Goal: Task Accomplishment & Management: Complete application form

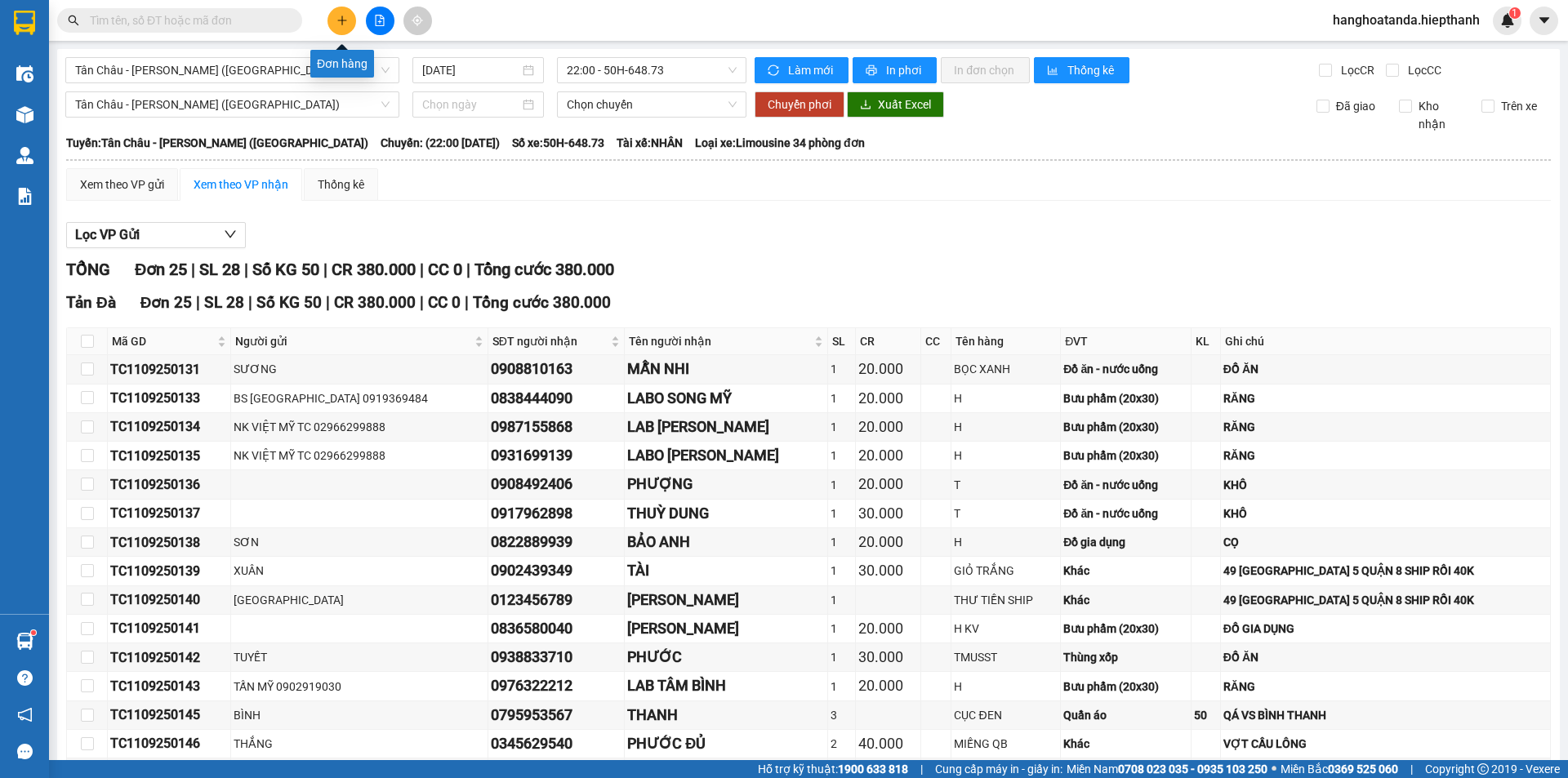
click at [338, 15] on icon "plus" at bounding box center [343, 20] width 11 height 11
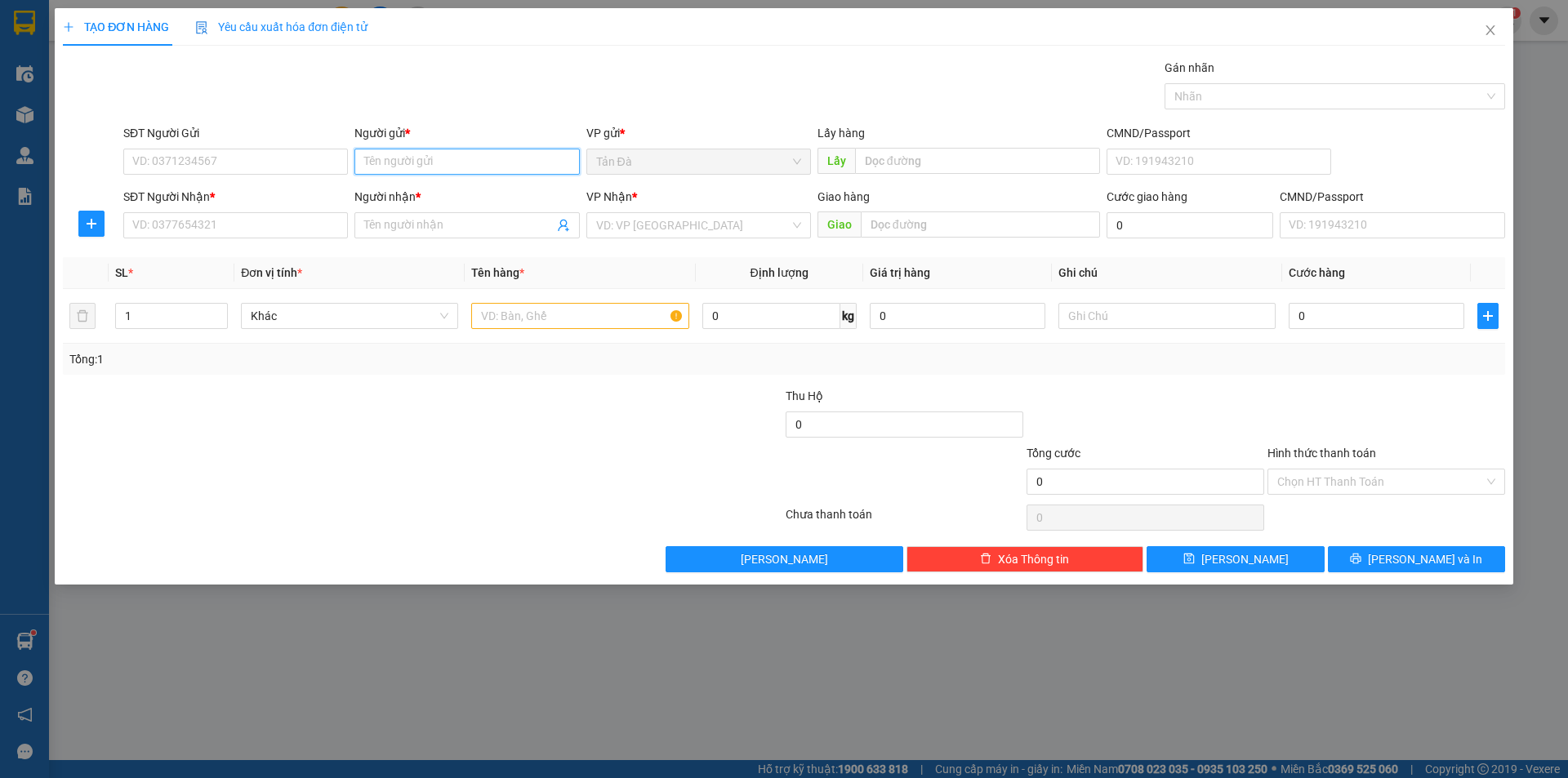
click at [392, 162] on input "Người gửi *" at bounding box center [467, 162] width 225 height 26
type input "CHU 3 TOAN CÂU"
click at [232, 224] on input "SĐT Người Nhận *" at bounding box center [235, 226] width 225 height 26
type input "0984008817"
click at [404, 223] on input "Người nhận *" at bounding box center [459, 226] width 189 height 18
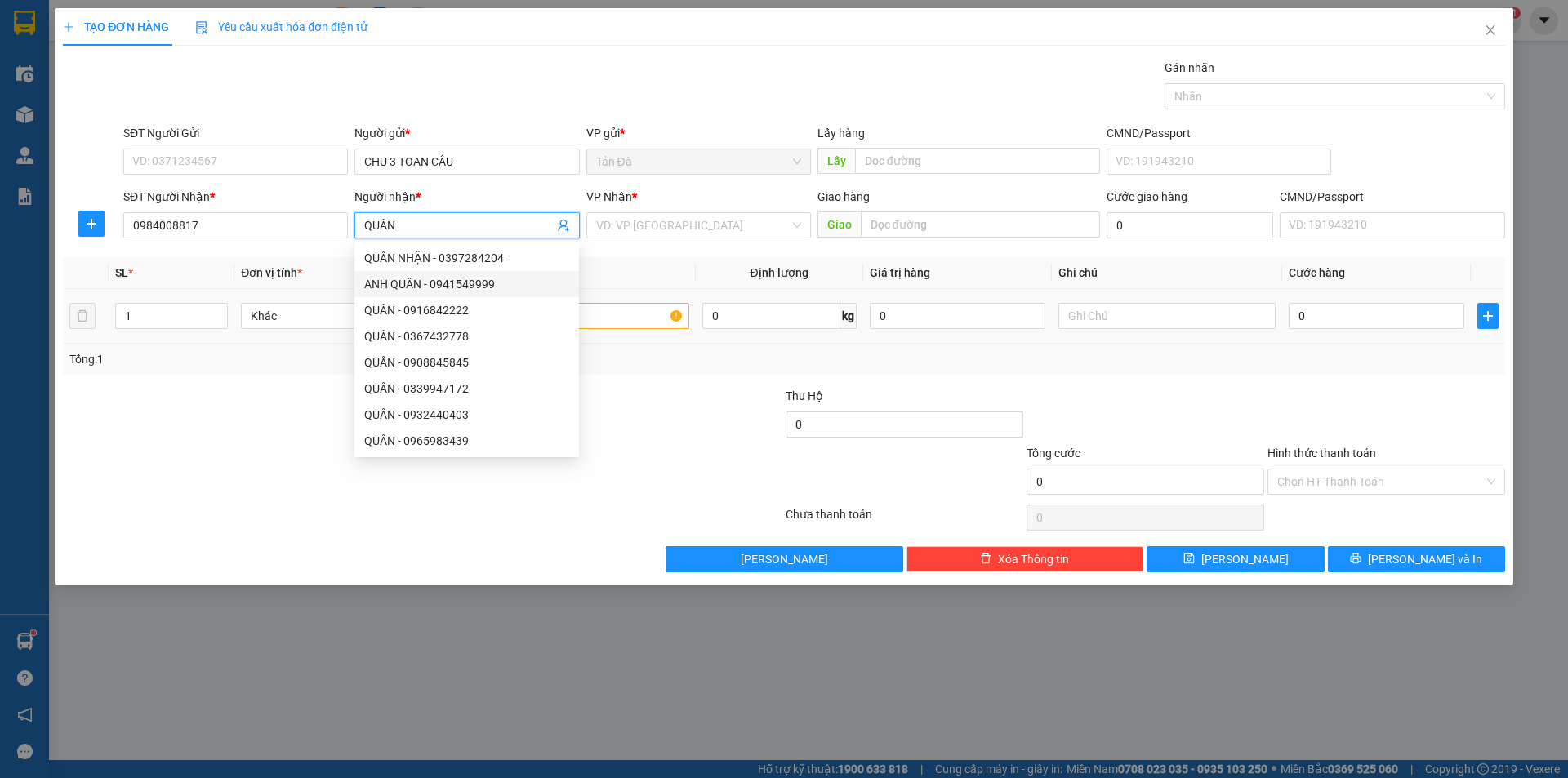
type input "QUÂN"
click at [594, 317] on input "text" at bounding box center [580, 316] width 217 height 26
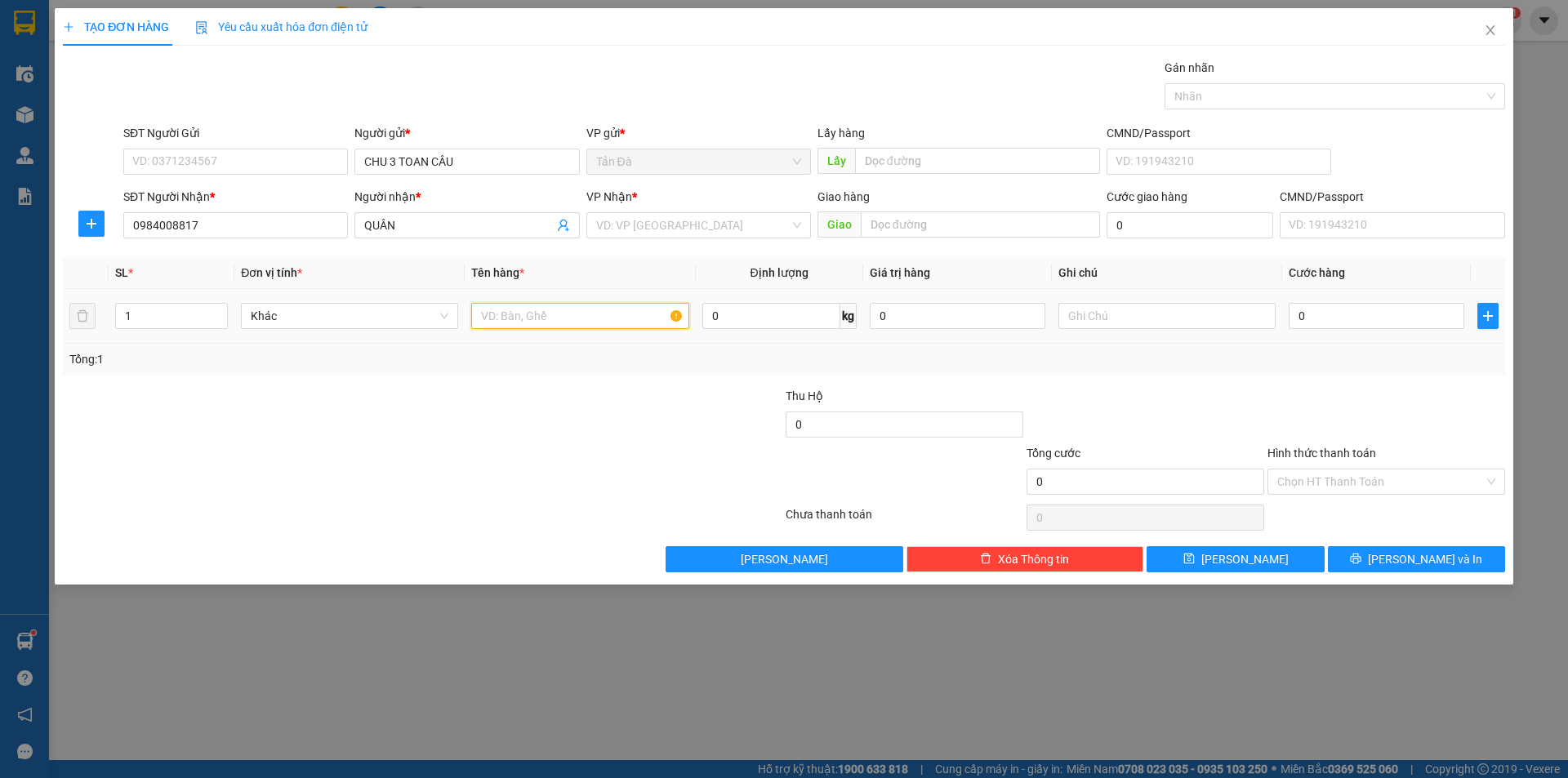
click at [533, 320] on input "text" at bounding box center [580, 316] width 217 height 26
type input "SAP HÔ SO"
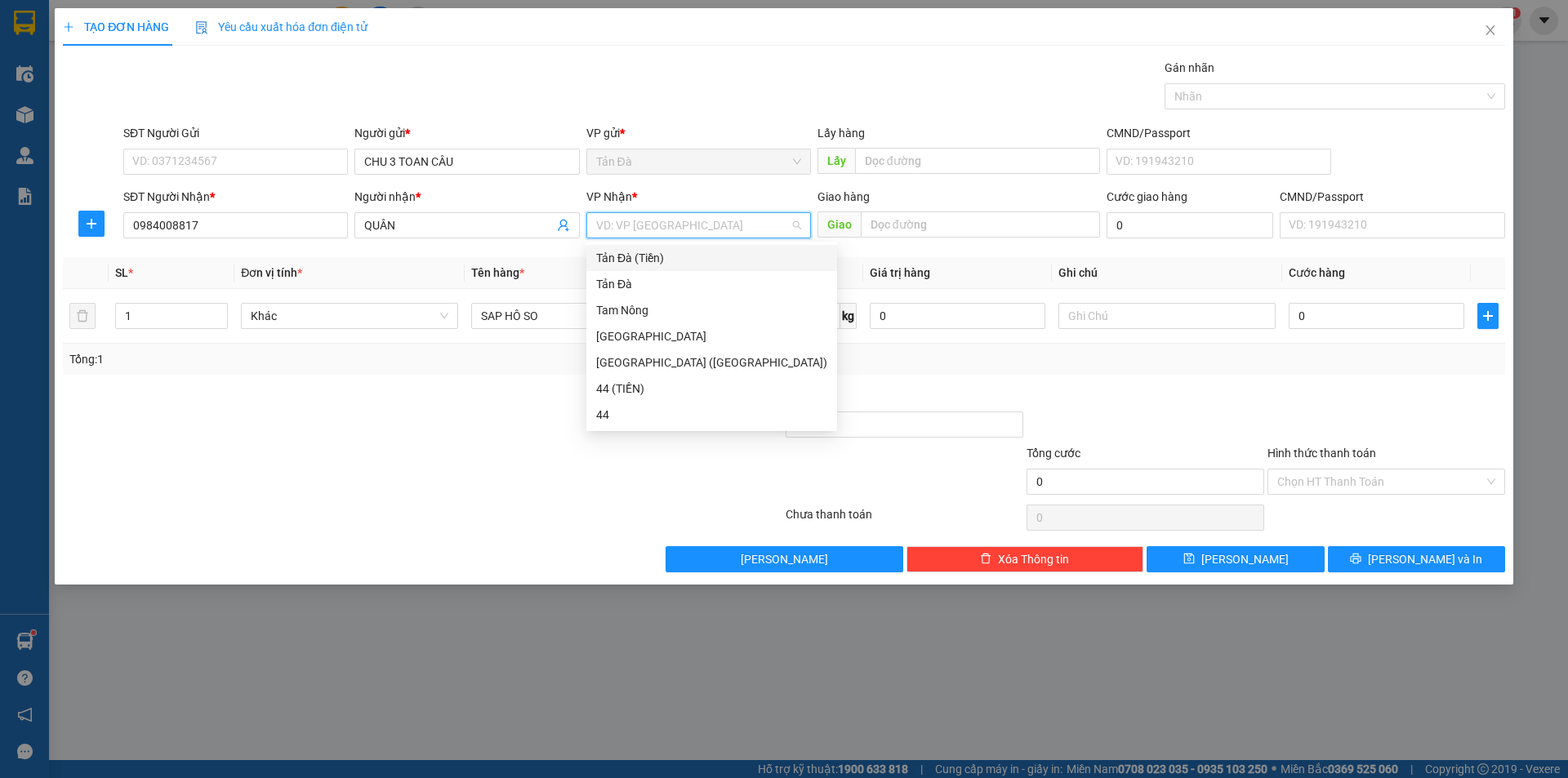
click at [663, 224] on input "search" at bounding box center [692, 226] width 194 height 25
click at [628, 329] on div "[GEOGRAPHIC_DATA]" at bounding box center [711, 337] width 231 height 18
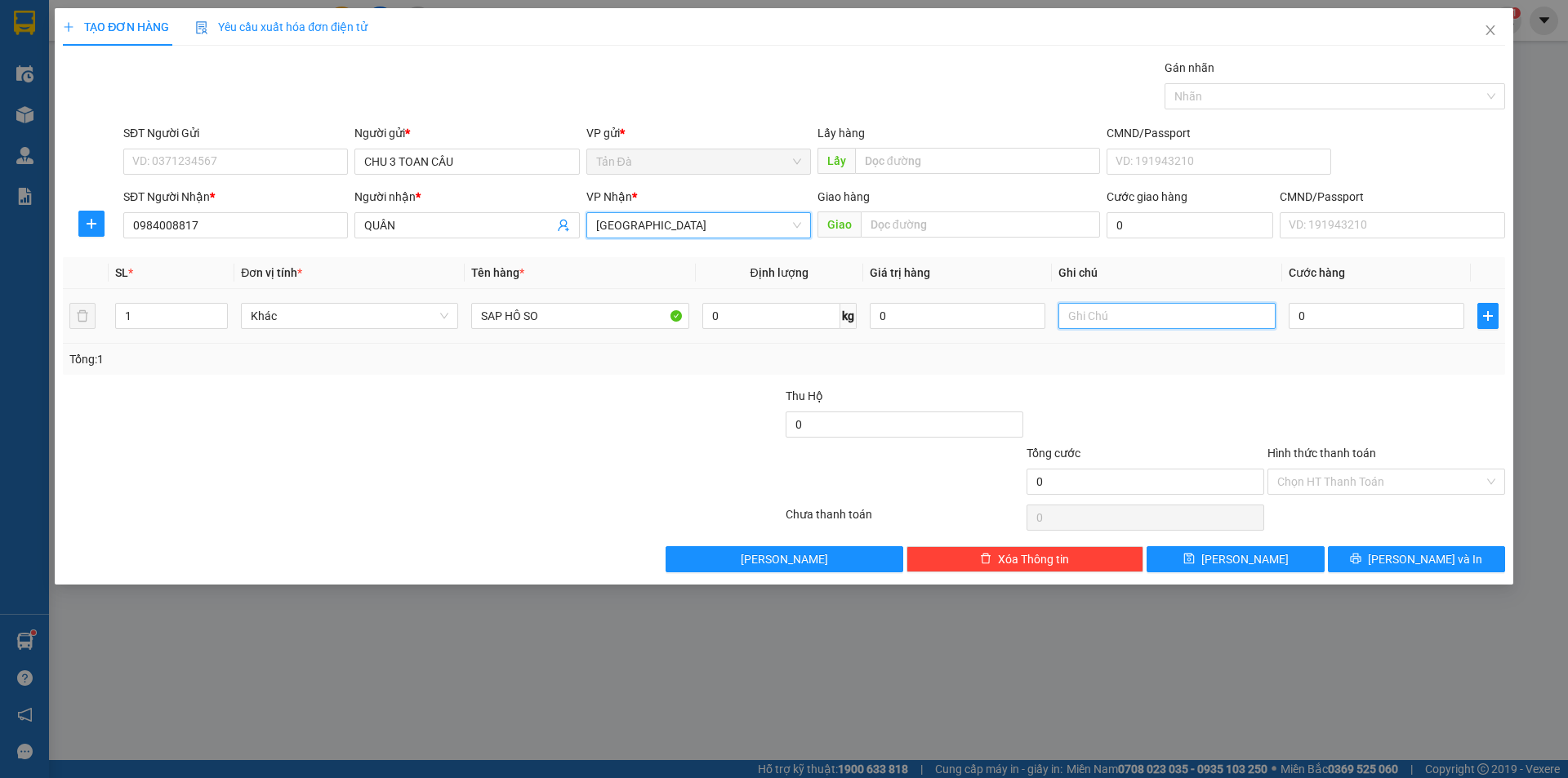
click at [1086, 316] on input "text" at bounding box center [1167, 316] width 217 height 26
type input "GT"
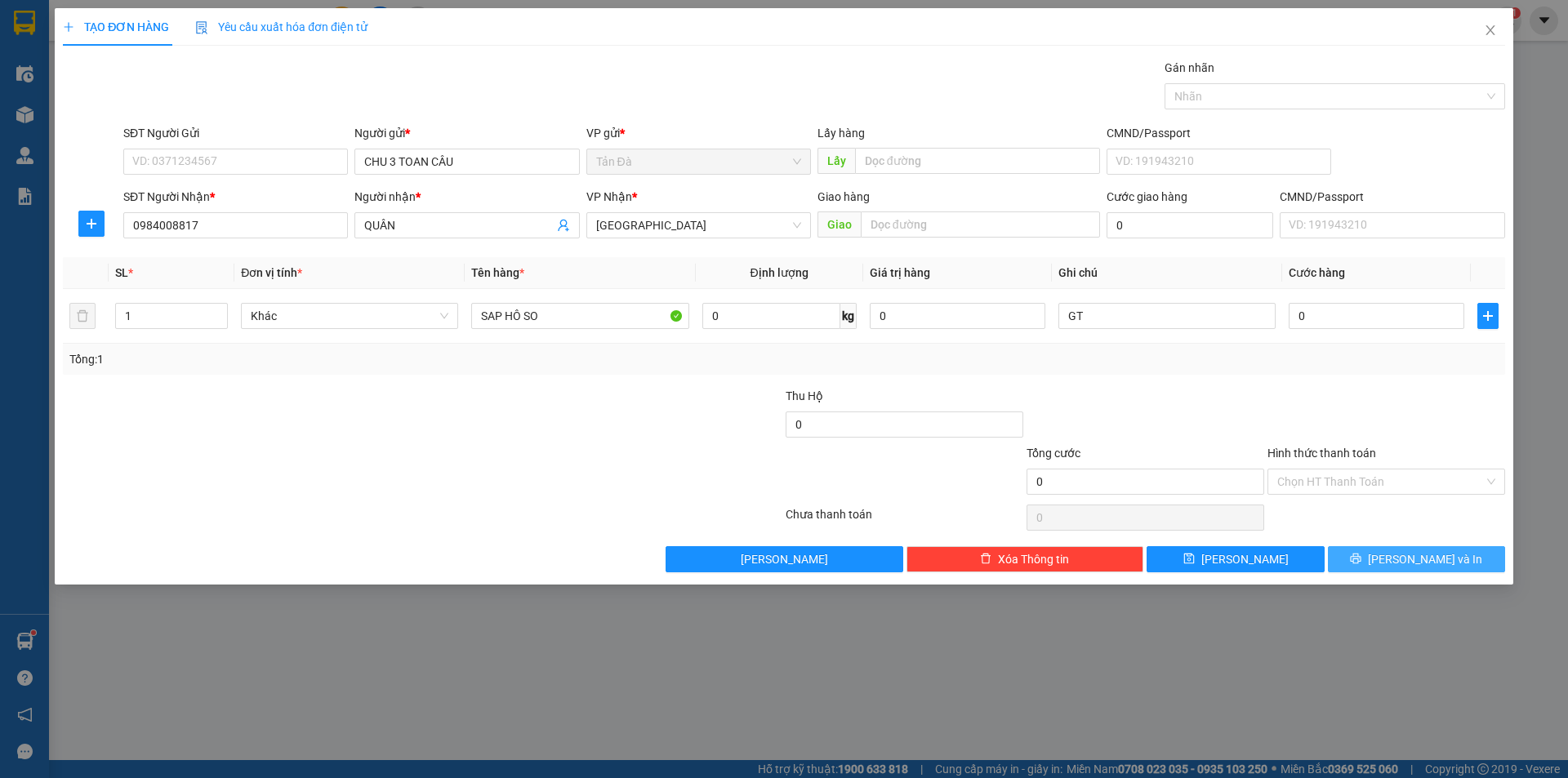
click at [1361, 553] on icon "printer" at bounding box center [1355, 558] width 11 height 11
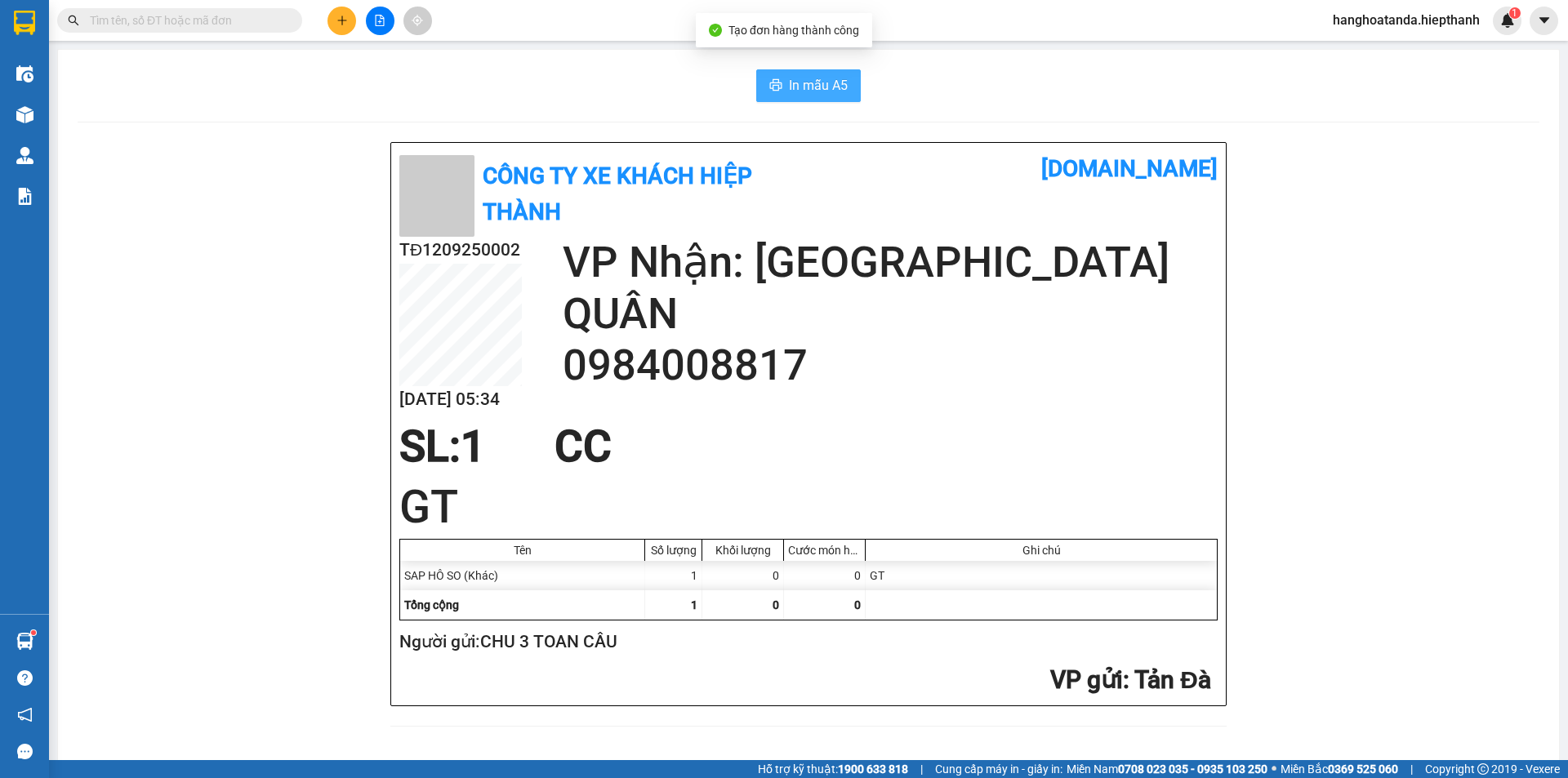
click at [801, 78] on span "In mẫu A5" at bounding box center [818, 85] width 59 height 20
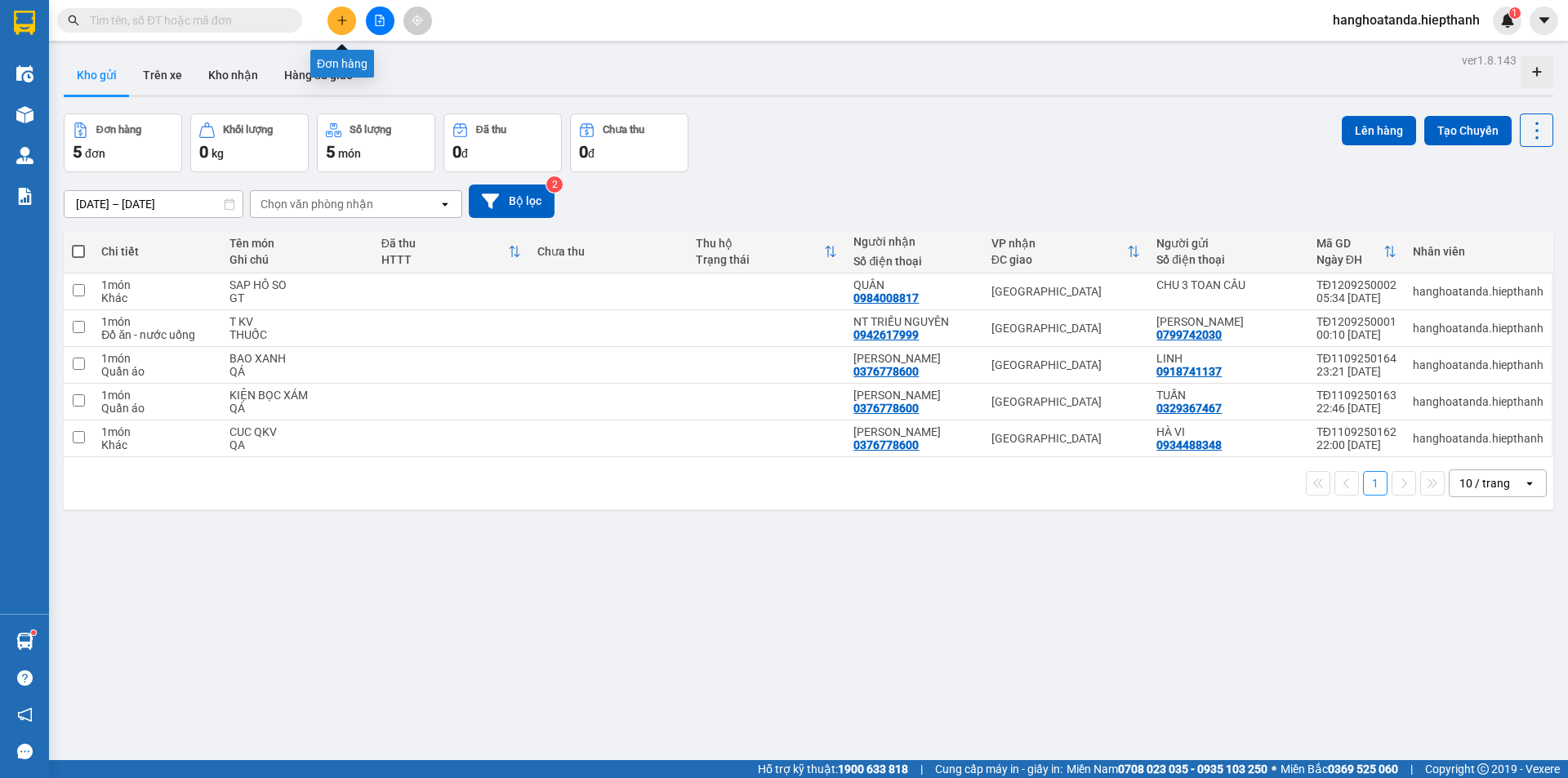
click at [340, 17] on icon "plus" at bounding box center [343, 20] width 11 height 11
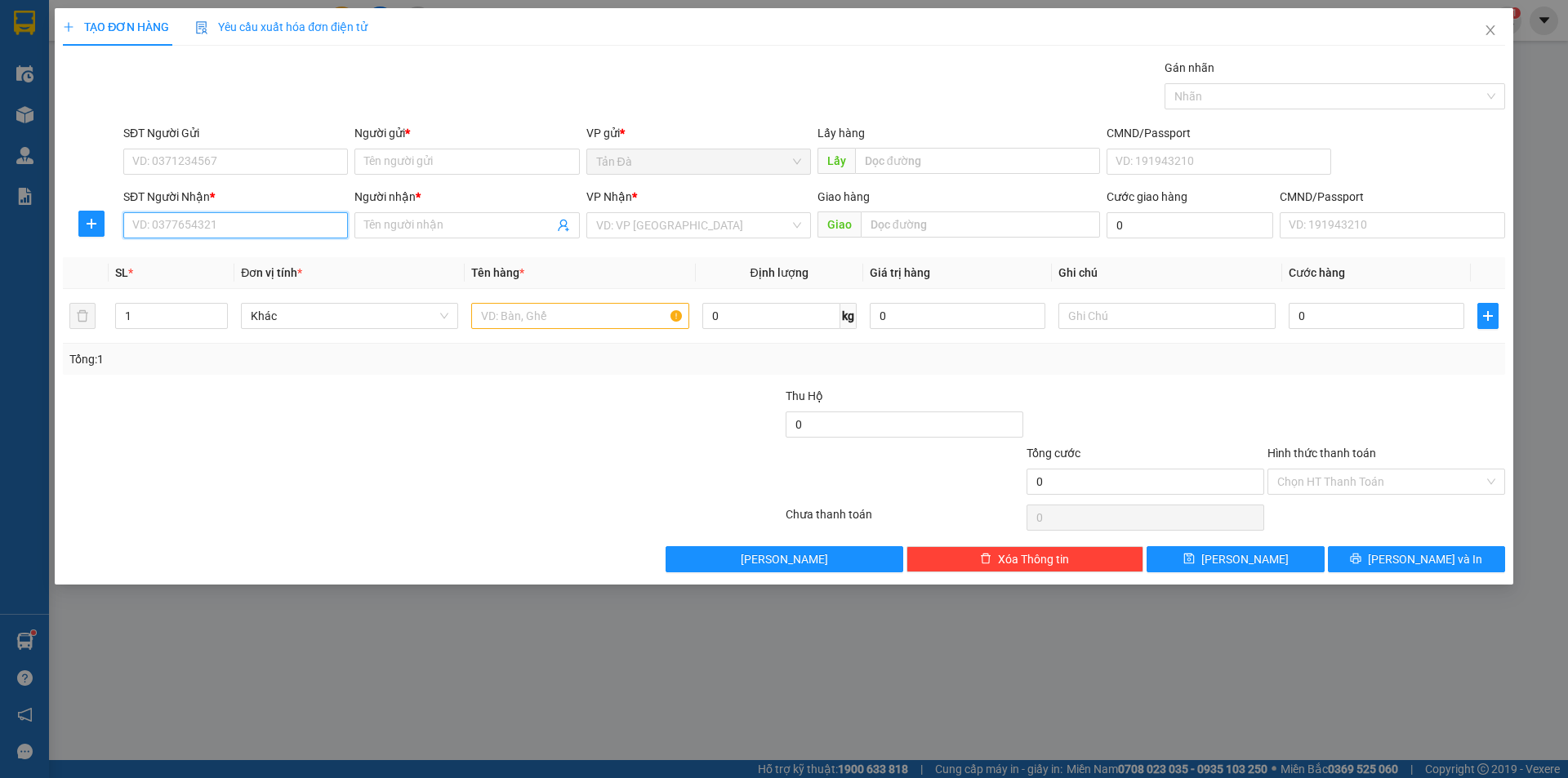
click at [226, 226] on input "SĐT Người Nhận *" at bounding box center [235, 226] width 225 height 26
click at [217, 247] on div "0915585547 - KIỀU" at bounding box center [235, 258] width 225 height 26
type input "0915585547"
type input "KIỀU"
type input "0915585547"
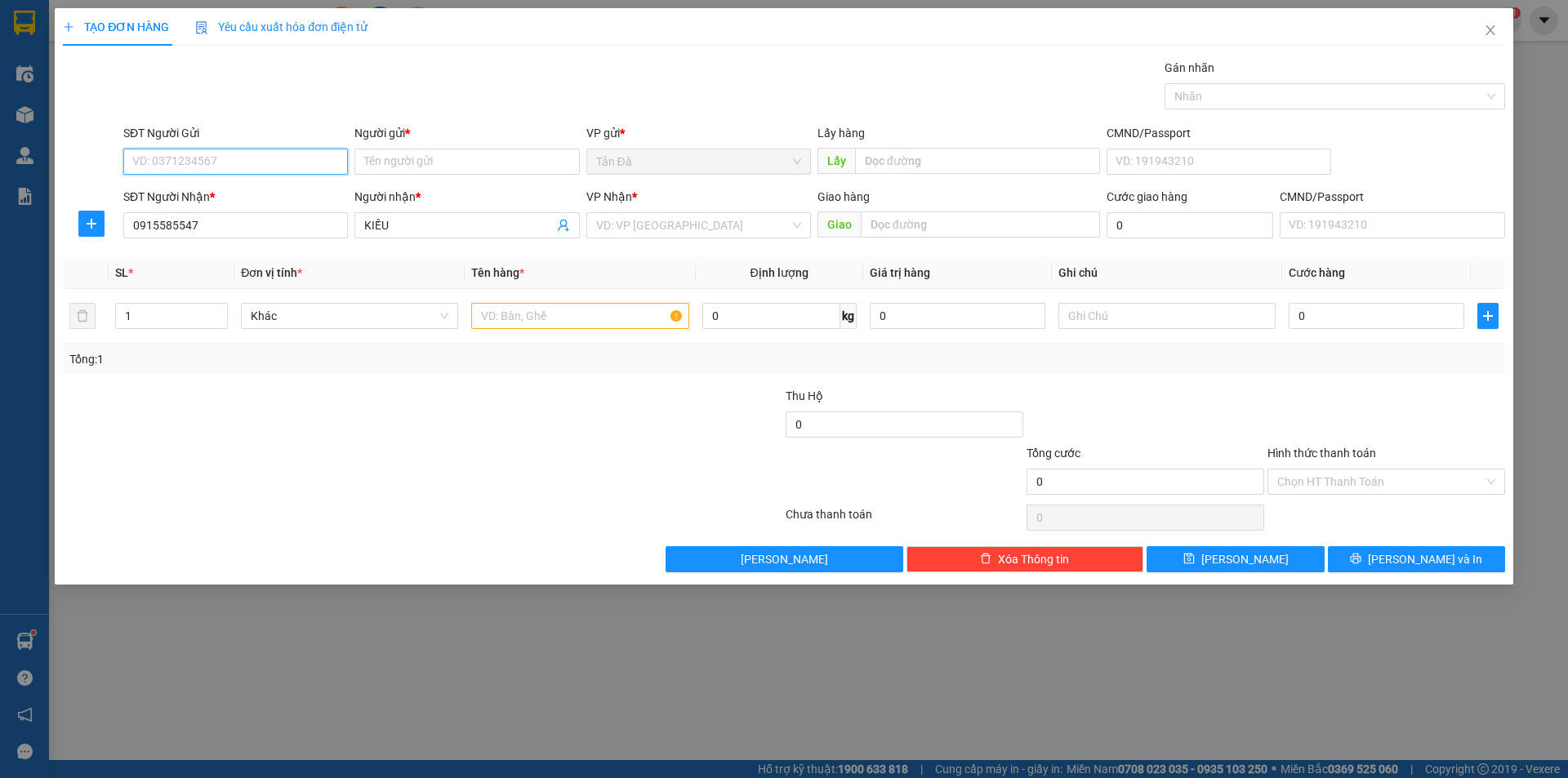
click at [261, 163] on input "SĐT Người Gửi" at bounding box center [235, 162] width 225 height 26
click at [222, 189] on div "0328808385 - TRINH" at bounding box center [235, 194] width 205 height 18
type input "0328808385"
type input "TRINH"
click at [530, 318] on input "text" at bounding box center [580, 316] width 217 height 26
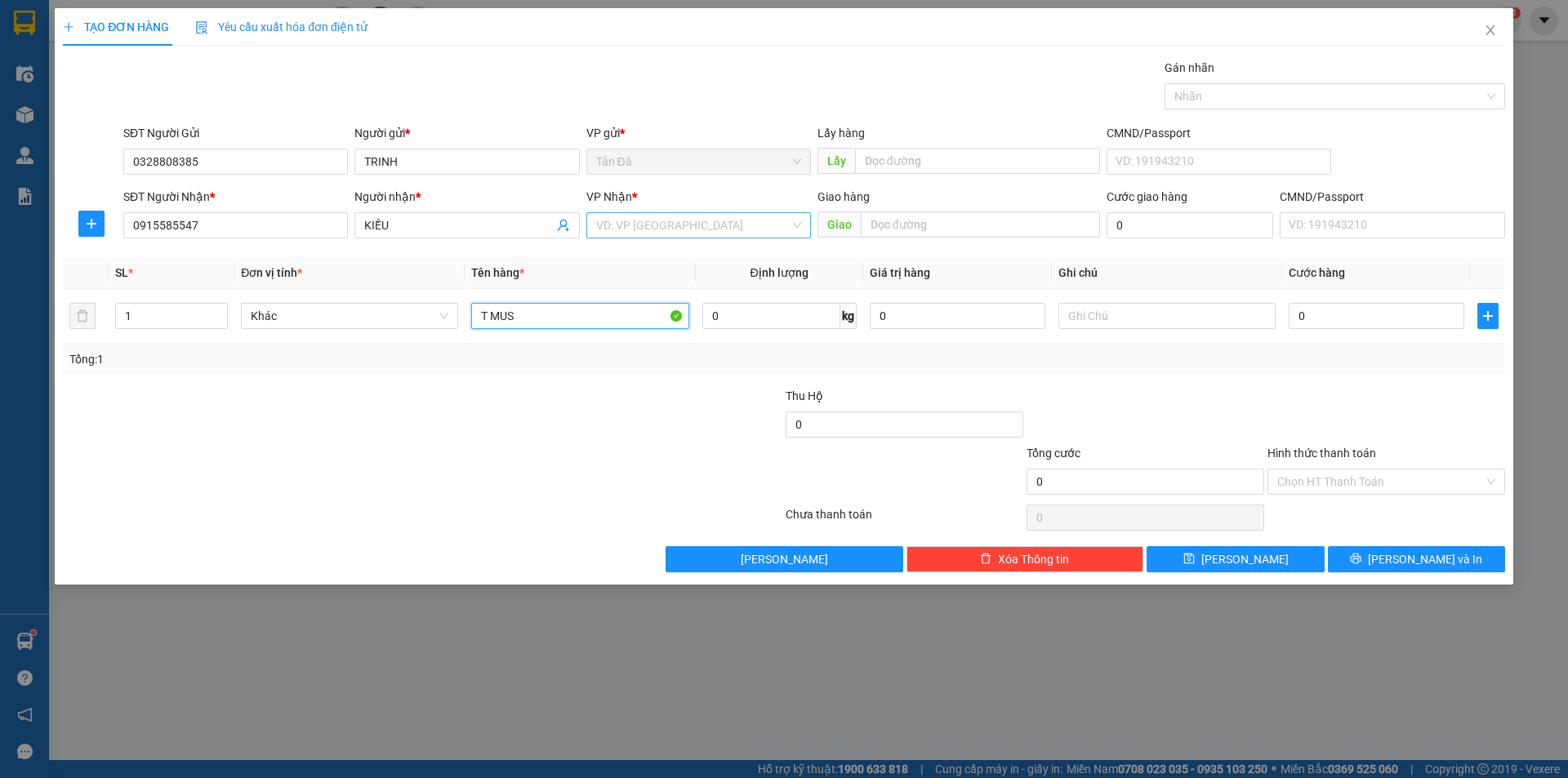
type input "T MUS"
click at [680, 227] on input "search" at bounding box center [692, 226] width 194 height 25
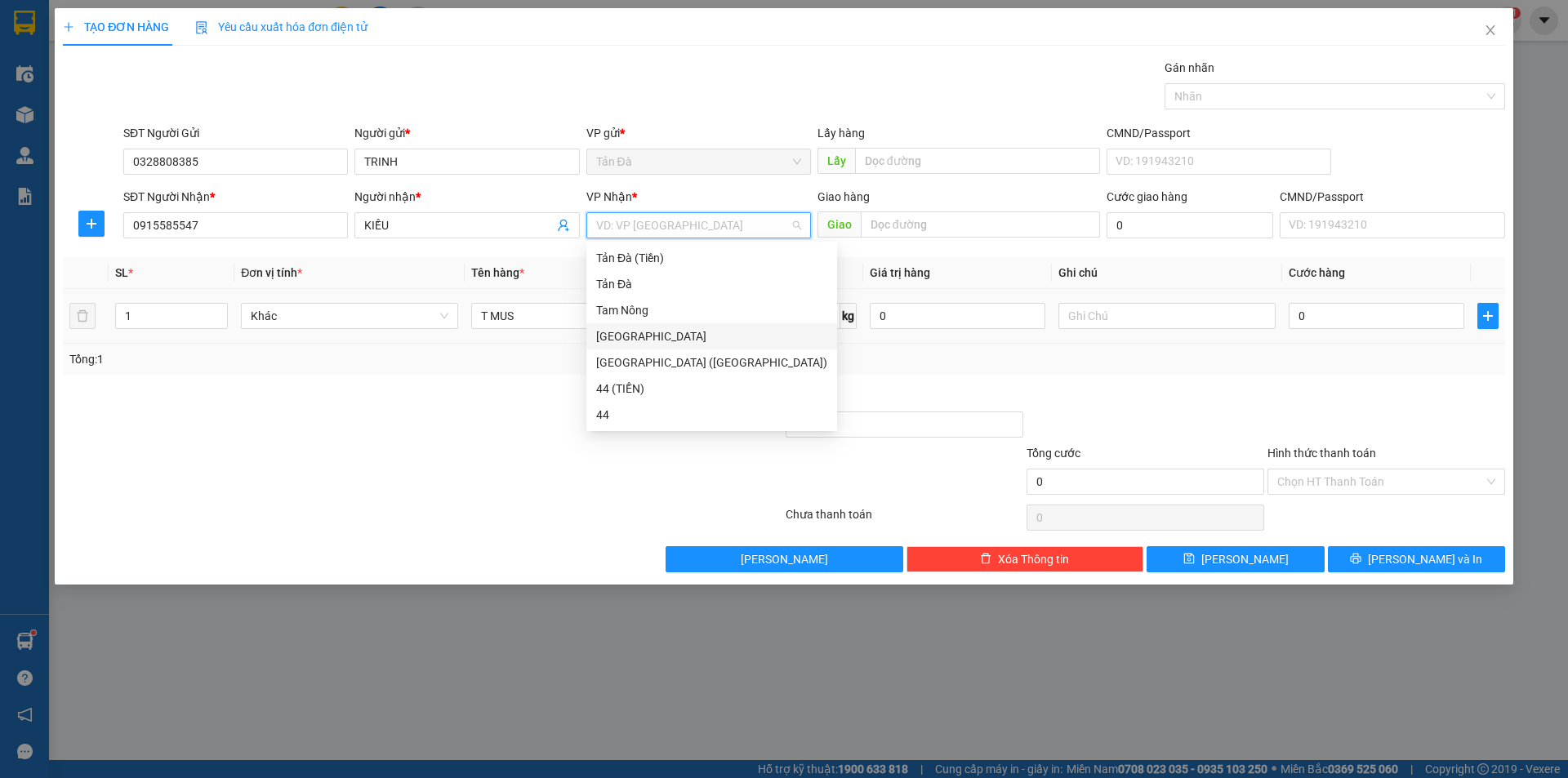
click at [627, 334] on div "[GEOGRAPHIC_DATA]" at bounding box center [711, 337] width 231 height 18
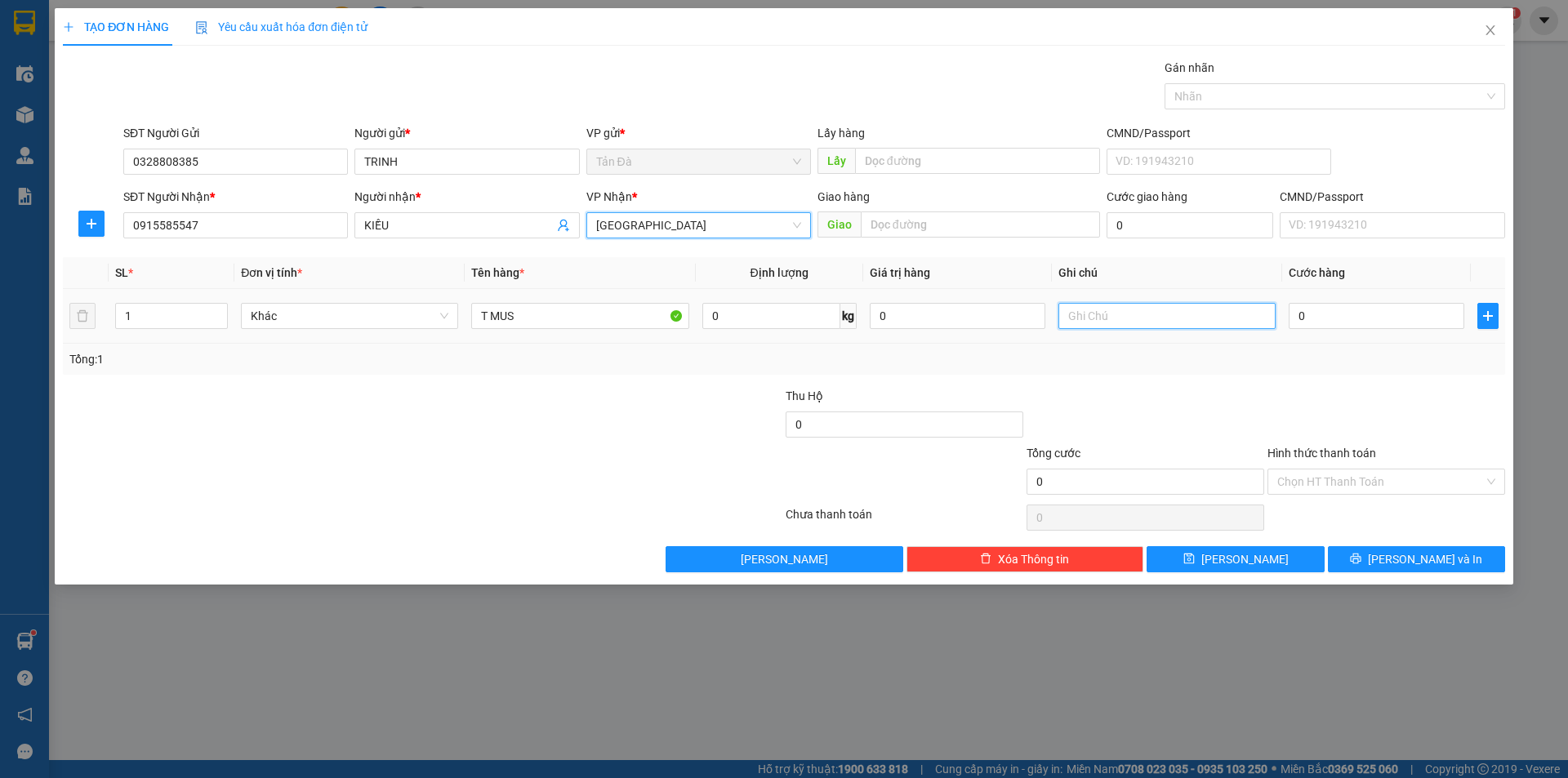
click at [1101, 315] on input "text" at bounding box center [1167, 316] width 217 height 26
type input "D"
type input "ĐÔ LANH"
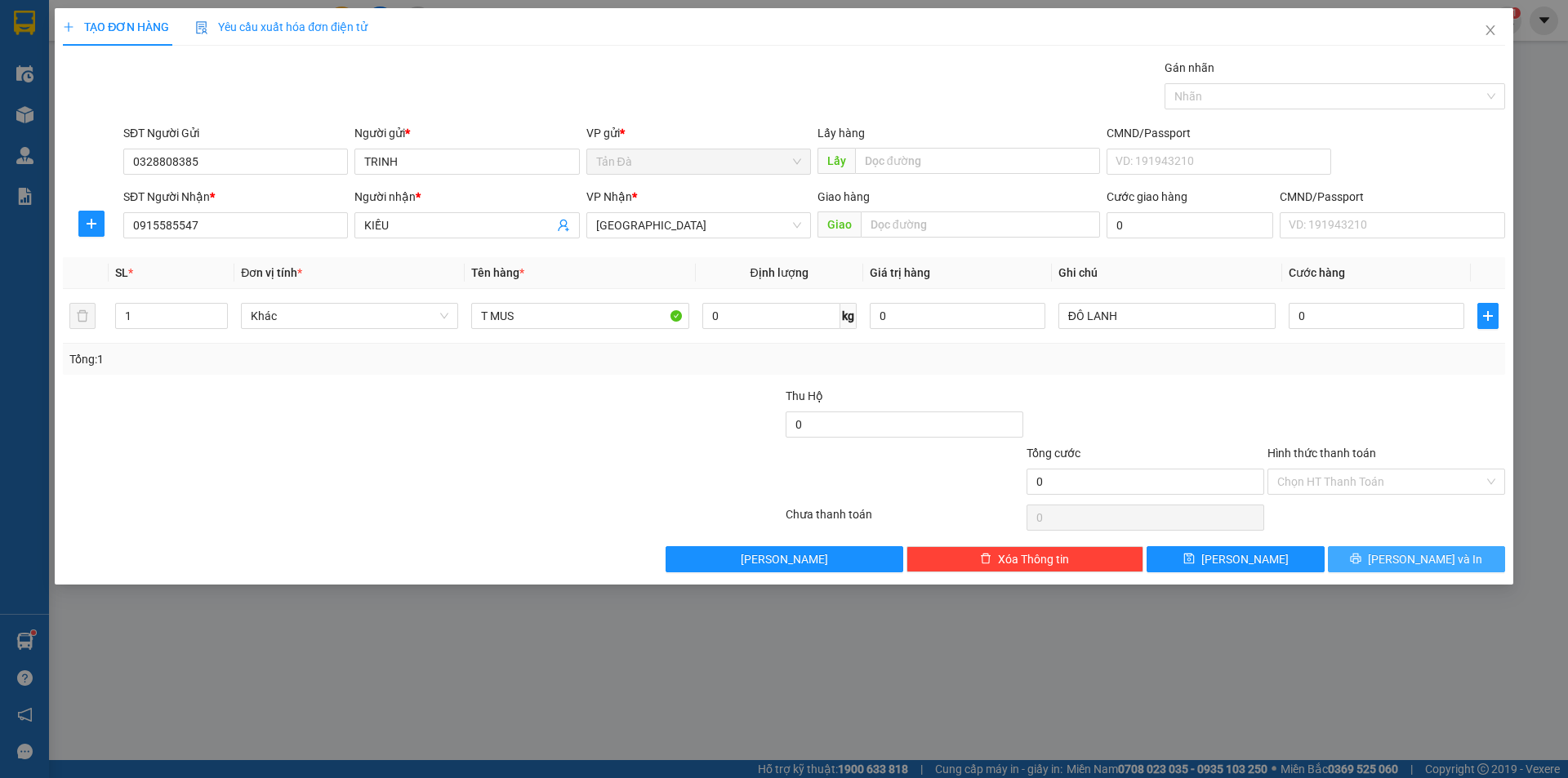
click at [1403, 550] on span "[PERSON_NAME] và In" at bounding box center [1425, 559] width 114 height 18
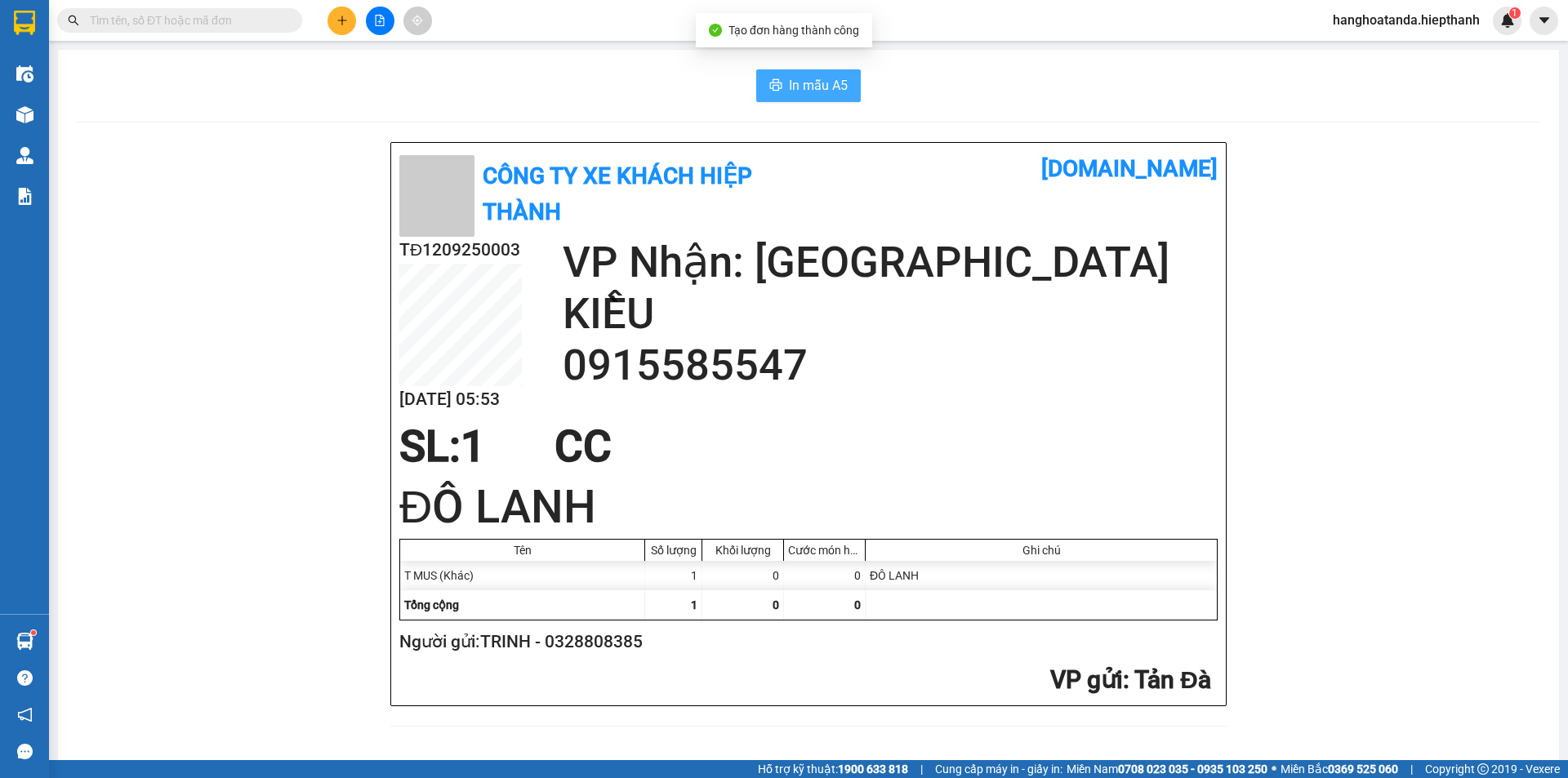
click at [795, 76] on span "In mẫu A5" at bounding box center [818, 85] width 59 height 20
